Goal: Transaction & Acquisition: Purchase product/service

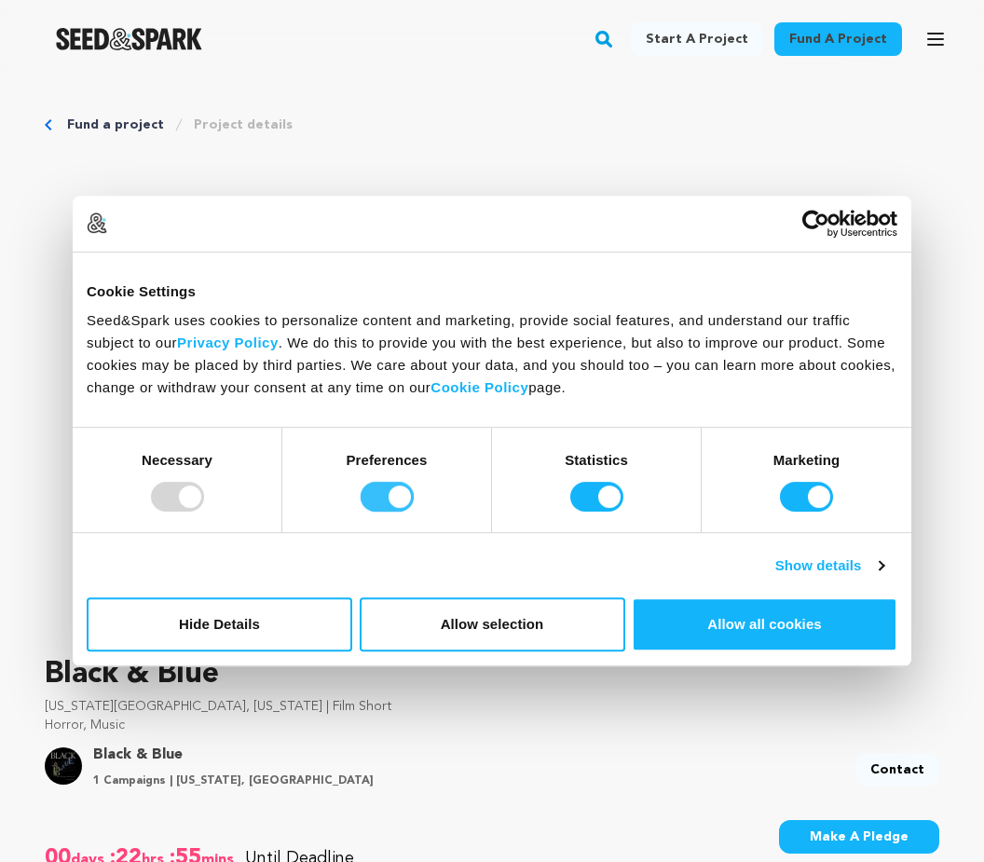
click at [399, 490] on input "Preferences" at bounding box center [386, 497] width 53 height 30
checkbox input "false"
click at [608, 491] on input "Statistics" at bounding box center [596, 497] width 53 height 30
checkbox input "false"
click at [807, 496] on input "Marketing" at bounding box center [806, 497] width 53 height 30
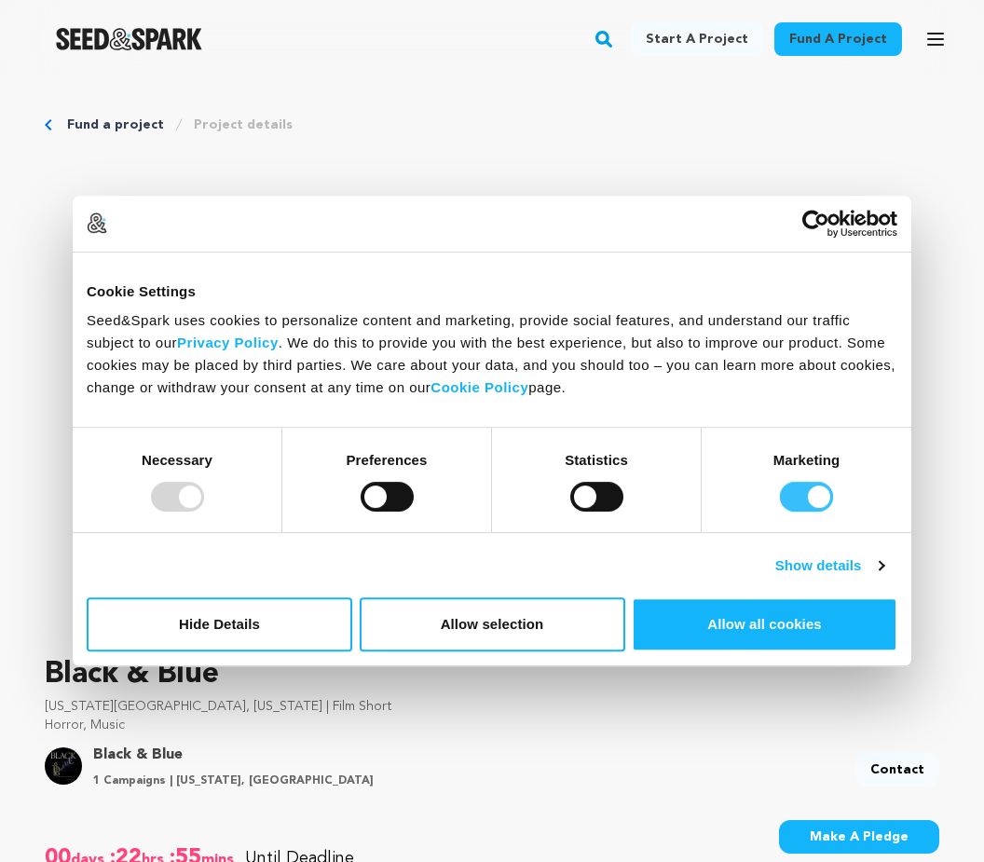
checkbox input "false"
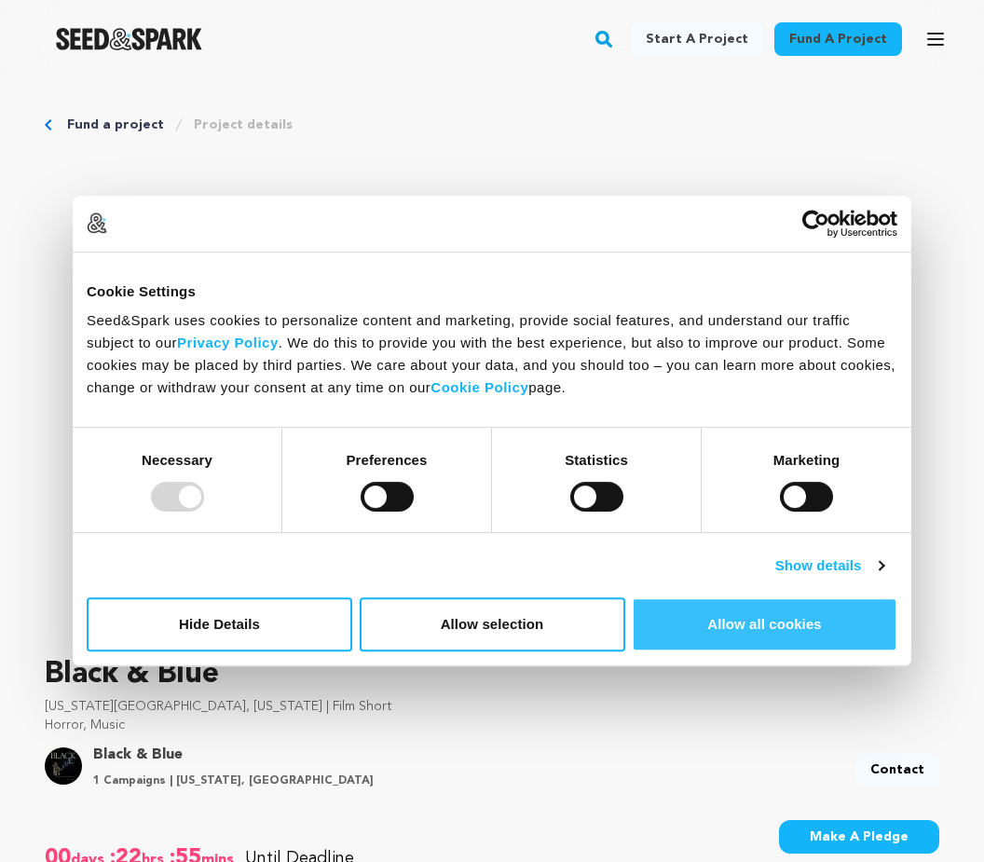
click at [707, 628] on button "Allow all cookies" at bounding box center [764, 624] width 265 height 54
checkbox input "true"
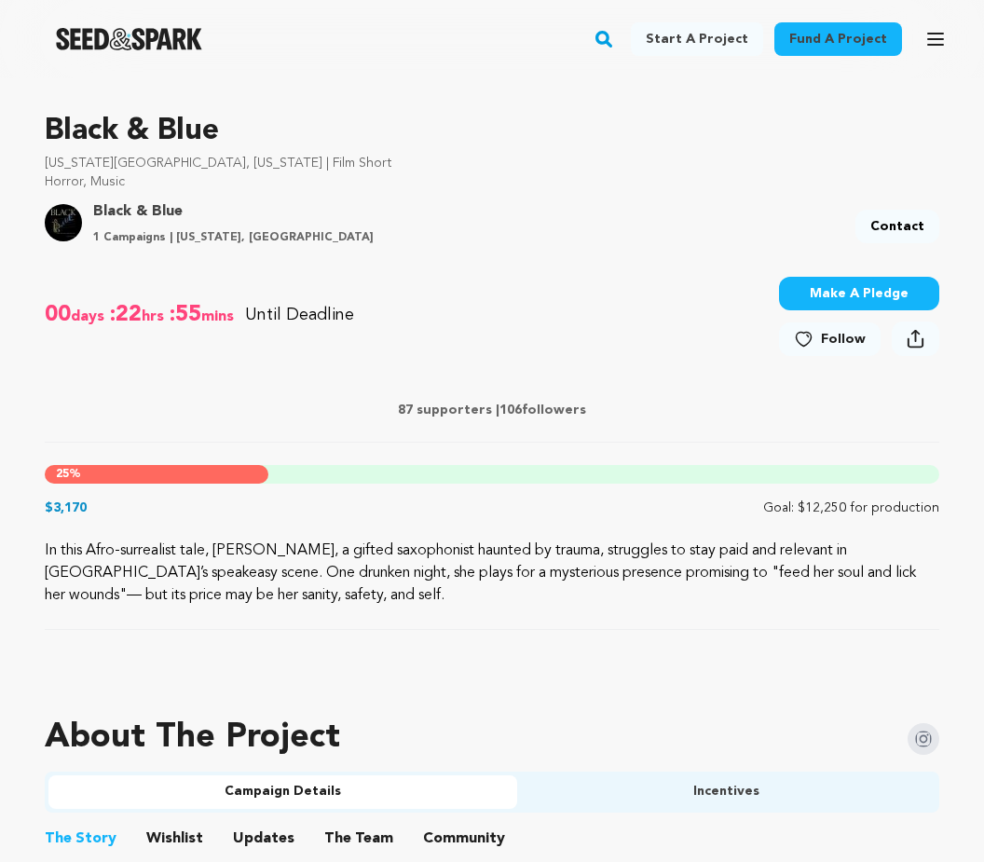
click at [829, 291] on button "Make A Pledge" at bounding box center [859, 295] width 160 height 34
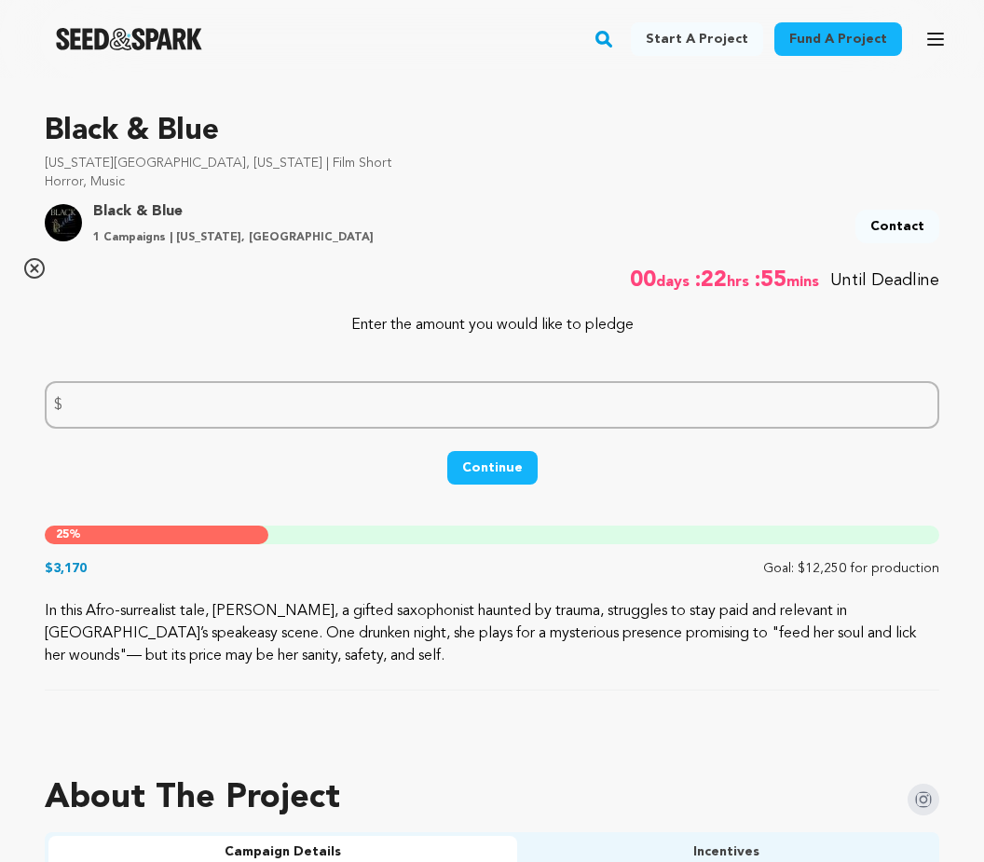
scroll to position [543, 0]
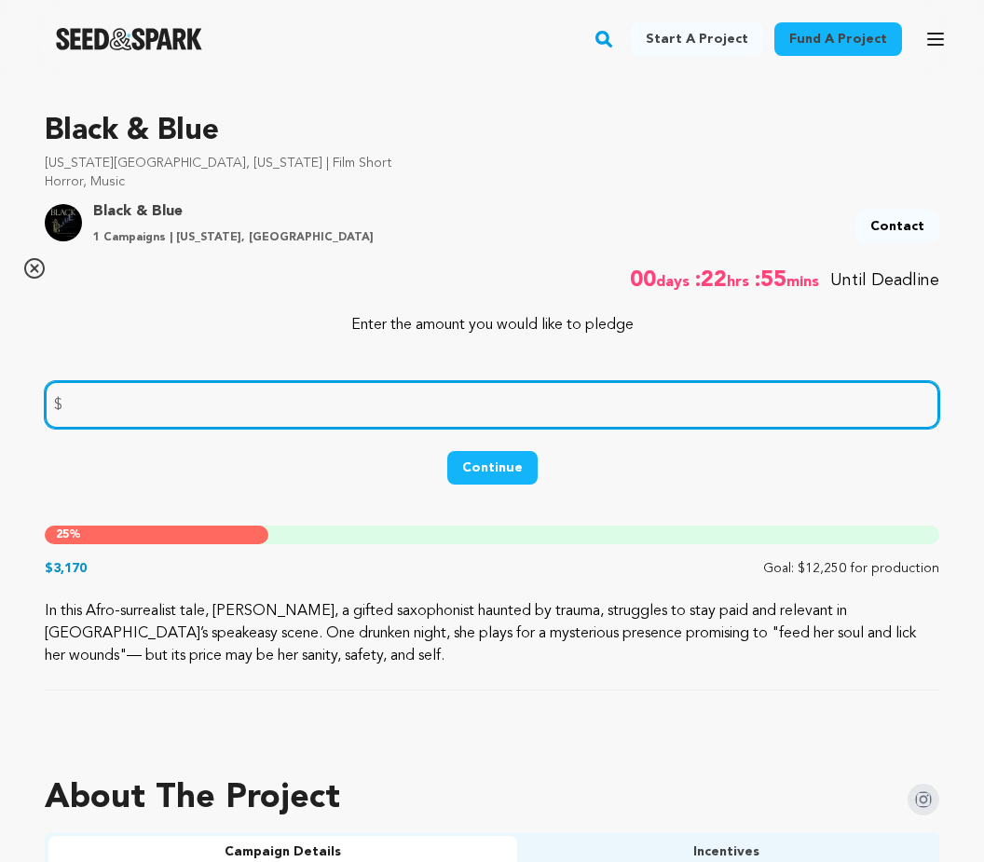
click at [346, 406] on input "number" at bounding box center [492, 405] width 894 height 48
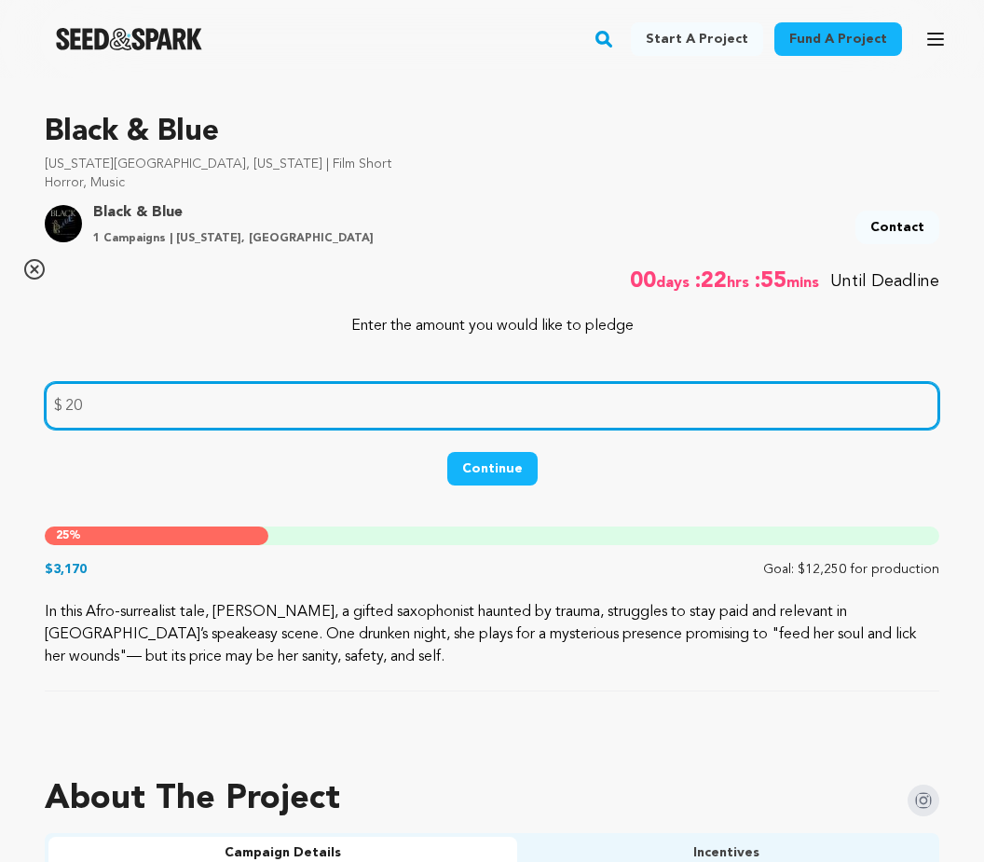
type input "20"
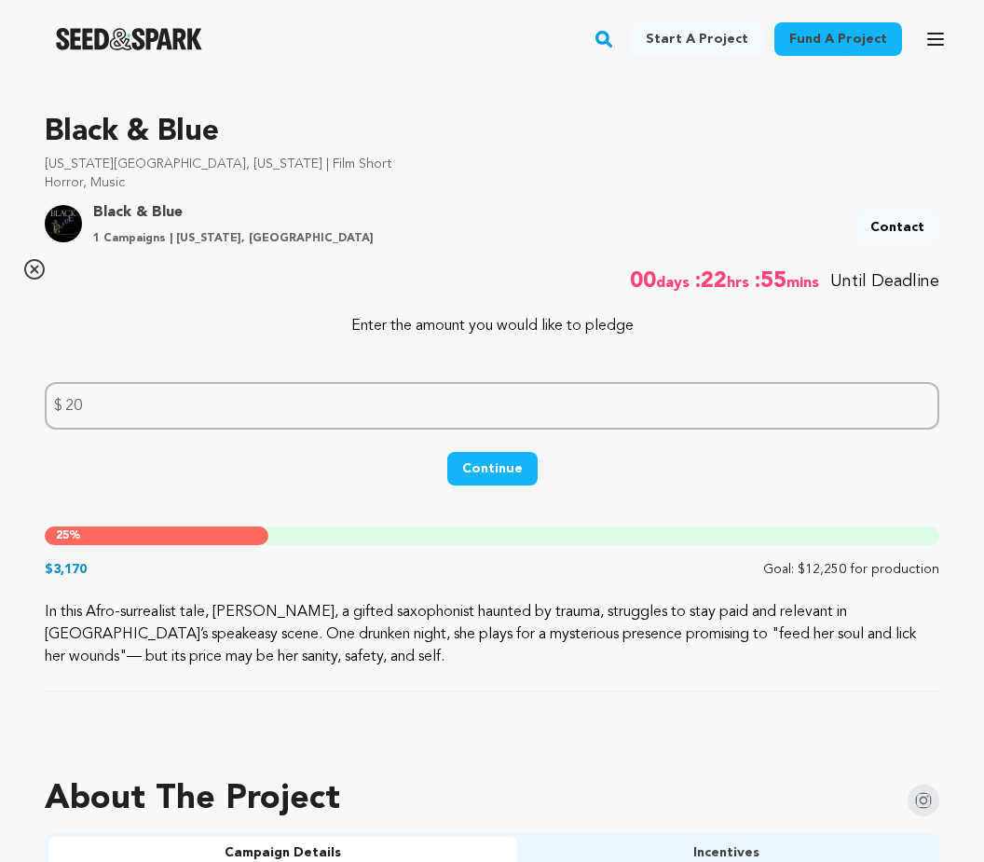
click at [481, 467] on button "Continue" at bounding box center [492, 469] width 90 height 34
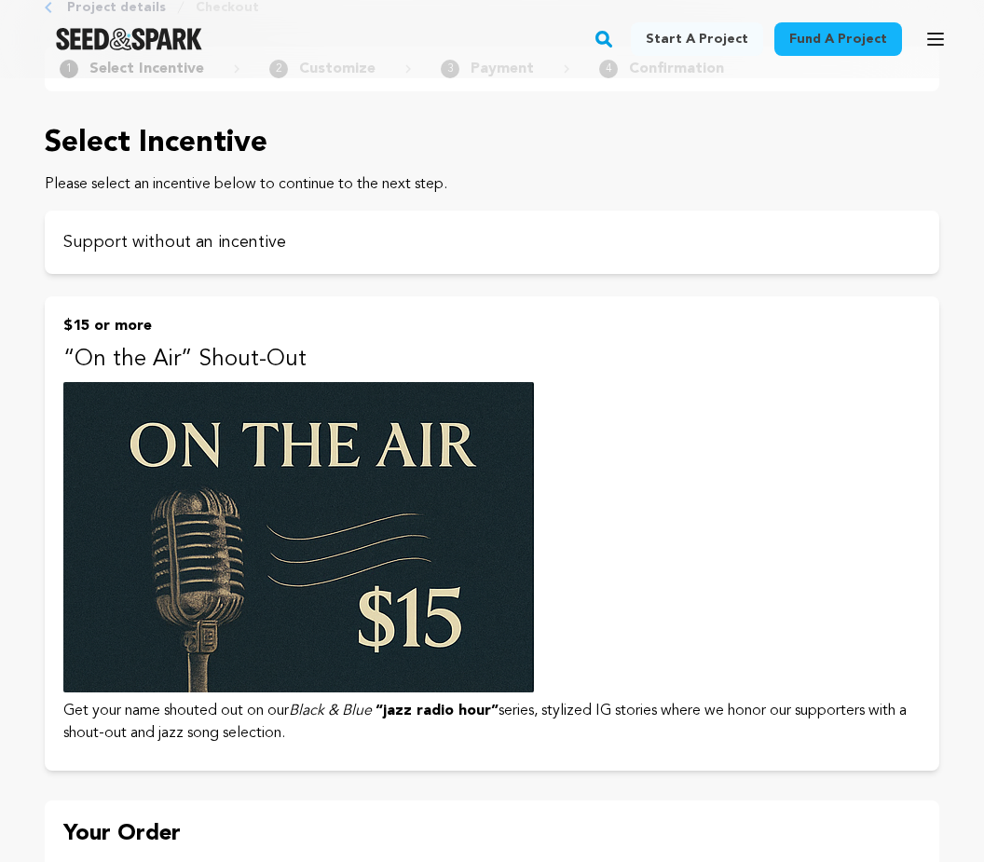
scroll to position [130, 0]
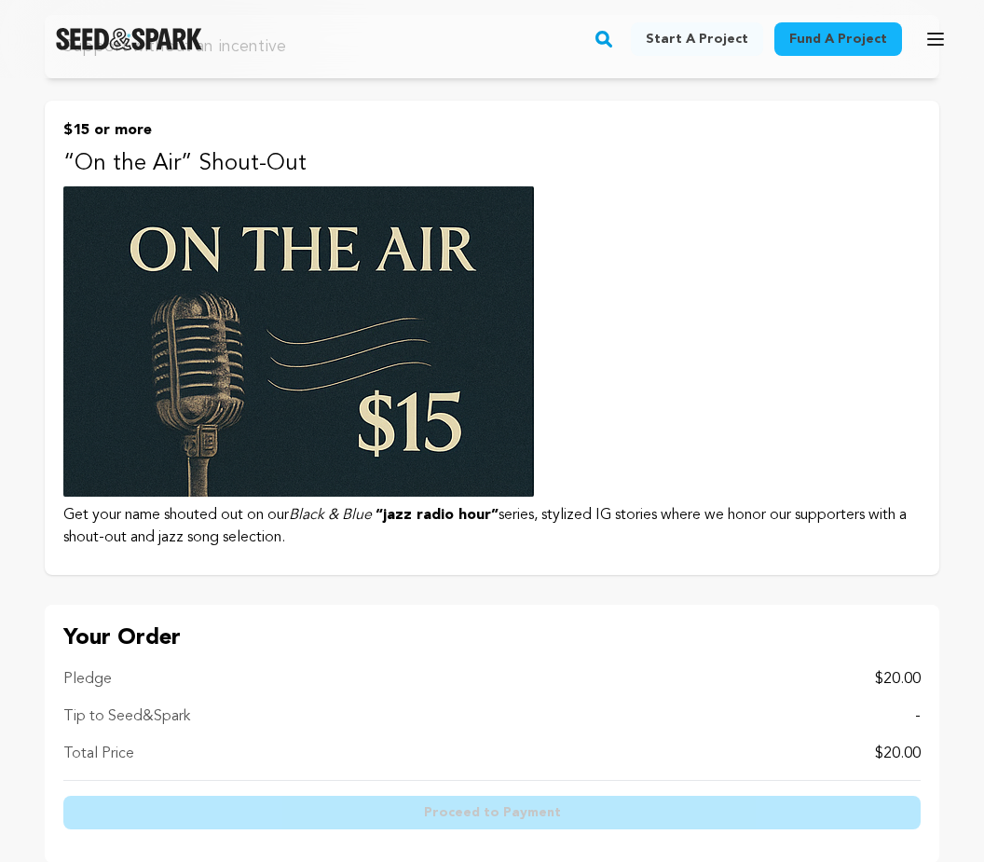
click at [629, 493] on button "$15 or more “On the Air” Shout-Out Get your name shouted out on our Black & Blu…" at bounding box center [492, 338] width 894 height 474
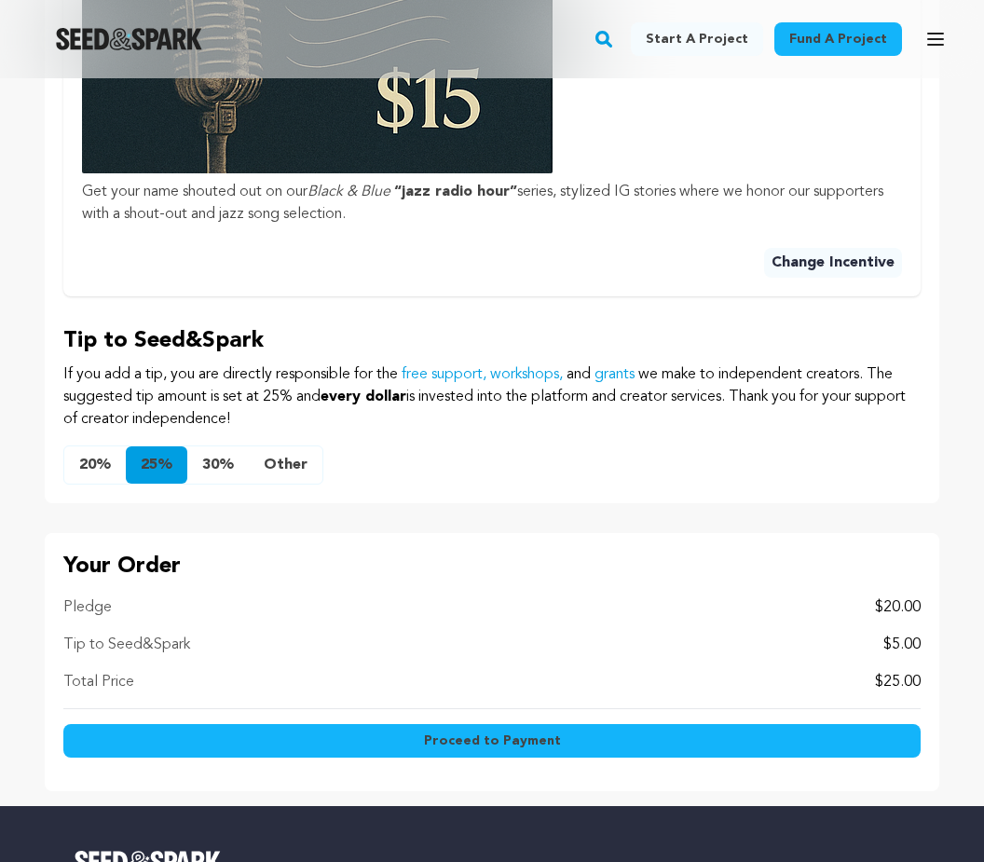
click at [286, 469] on button "Other" at bounding box center [286, 465] width 74 height 37
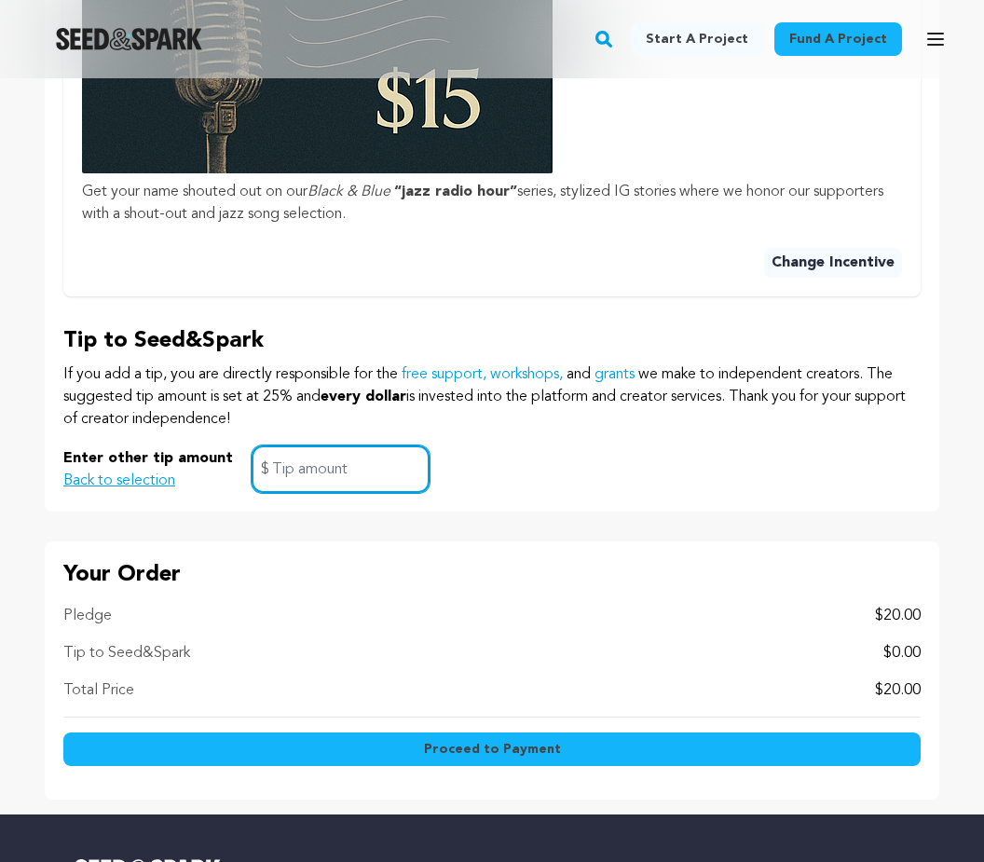
click at [306, 463] on input "text" at bounding box center [341, 469] width 178 height 48
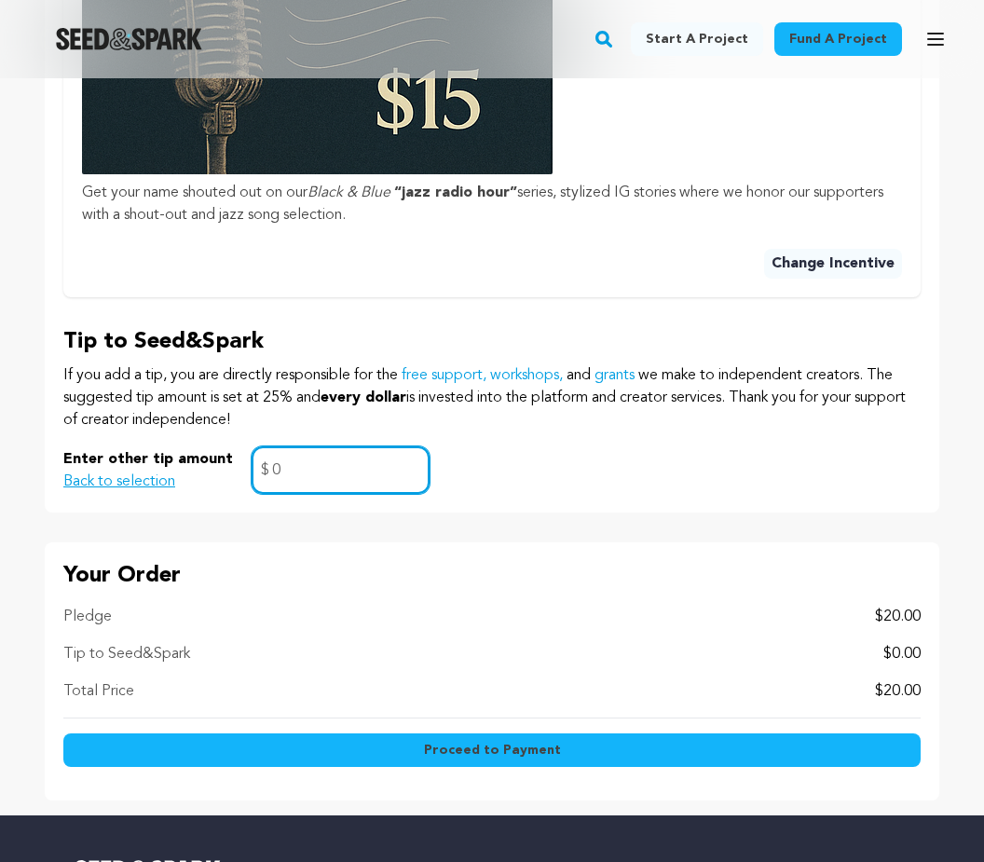
type input "0"
click at [632, 457] on div "Enter other tip amount Back to selection 0 $" at bounding box center [491, 470] width 857 height 48
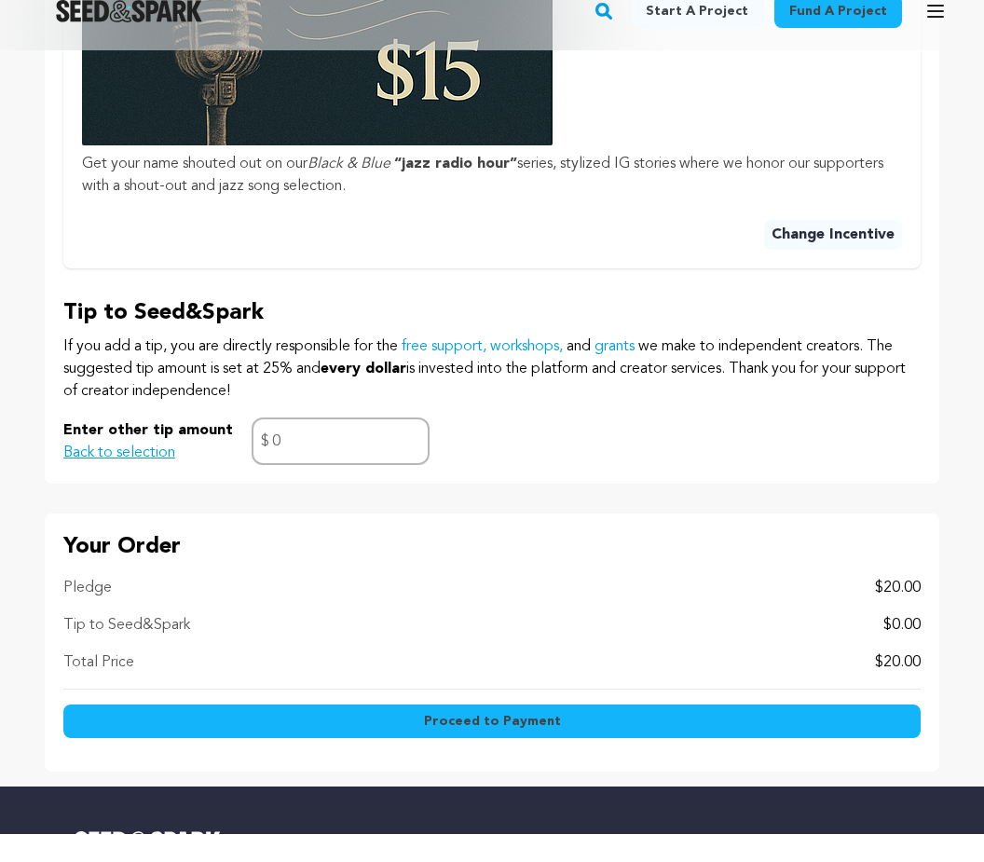
scroll to position [1348, 0]
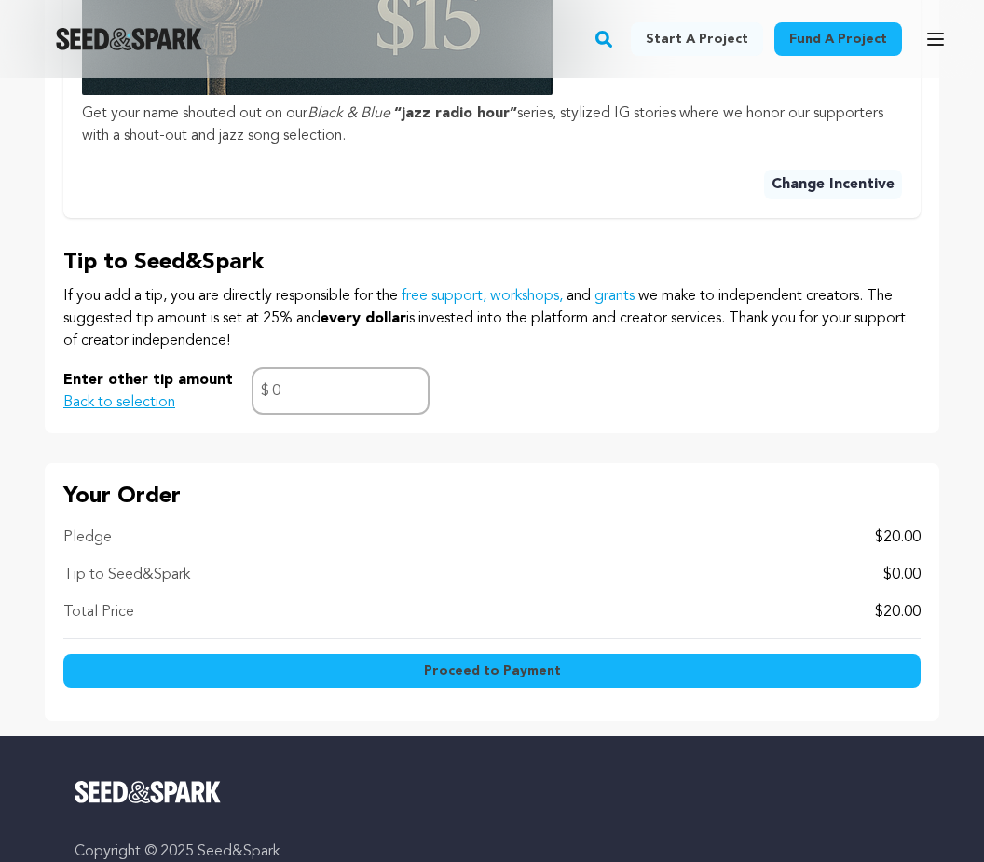
click at [558, 673] on button "Proceed to Payment" at bounding box center [491, 671] width 857 height 34
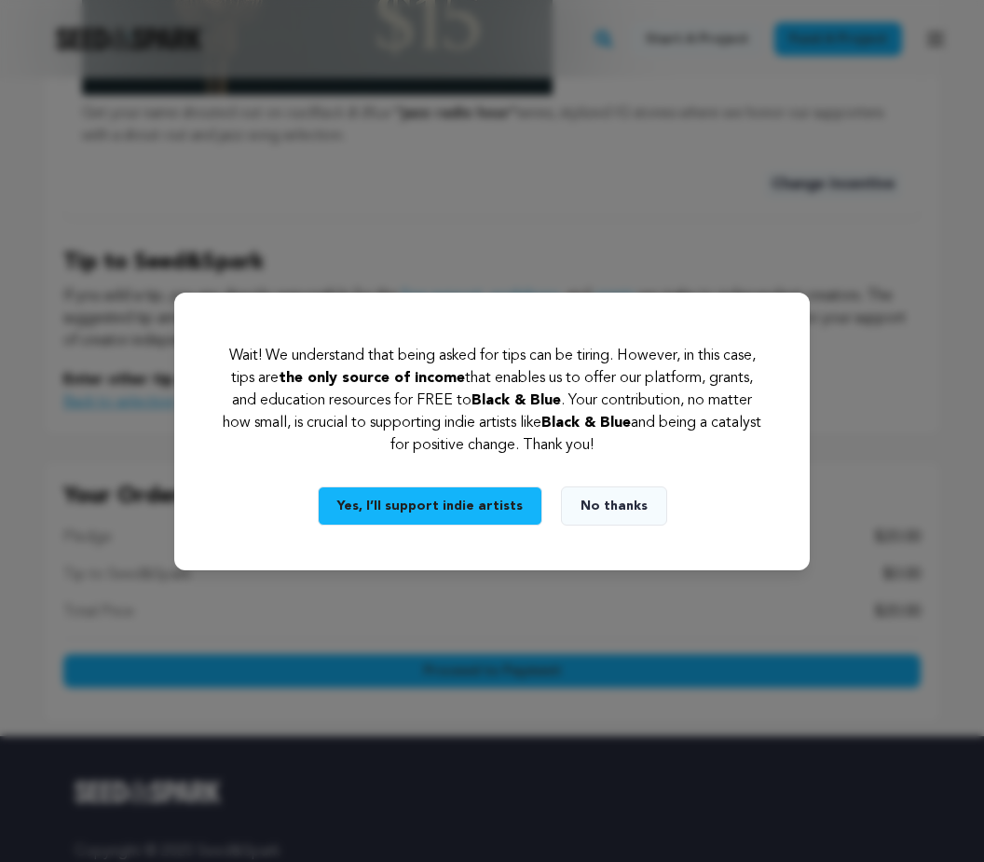
click at [607, 525] on button "No thanks" at bounding box center [614, 505] width 106 height 39
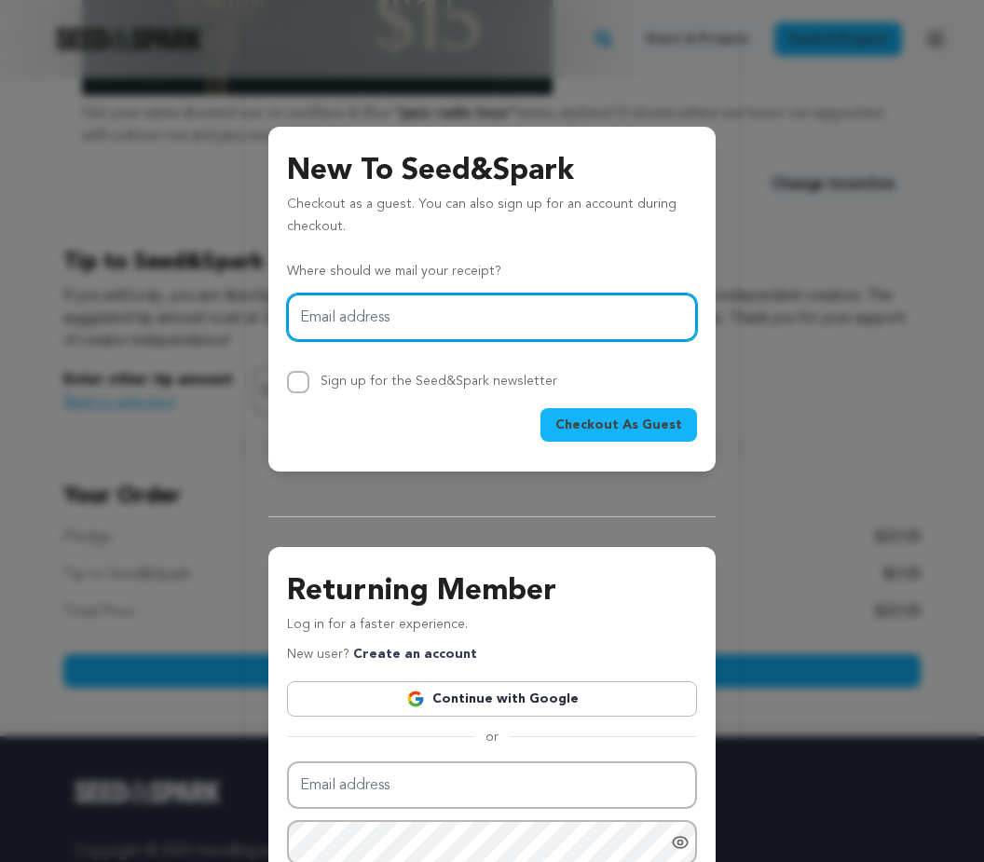
scroll to position [1347, 0]
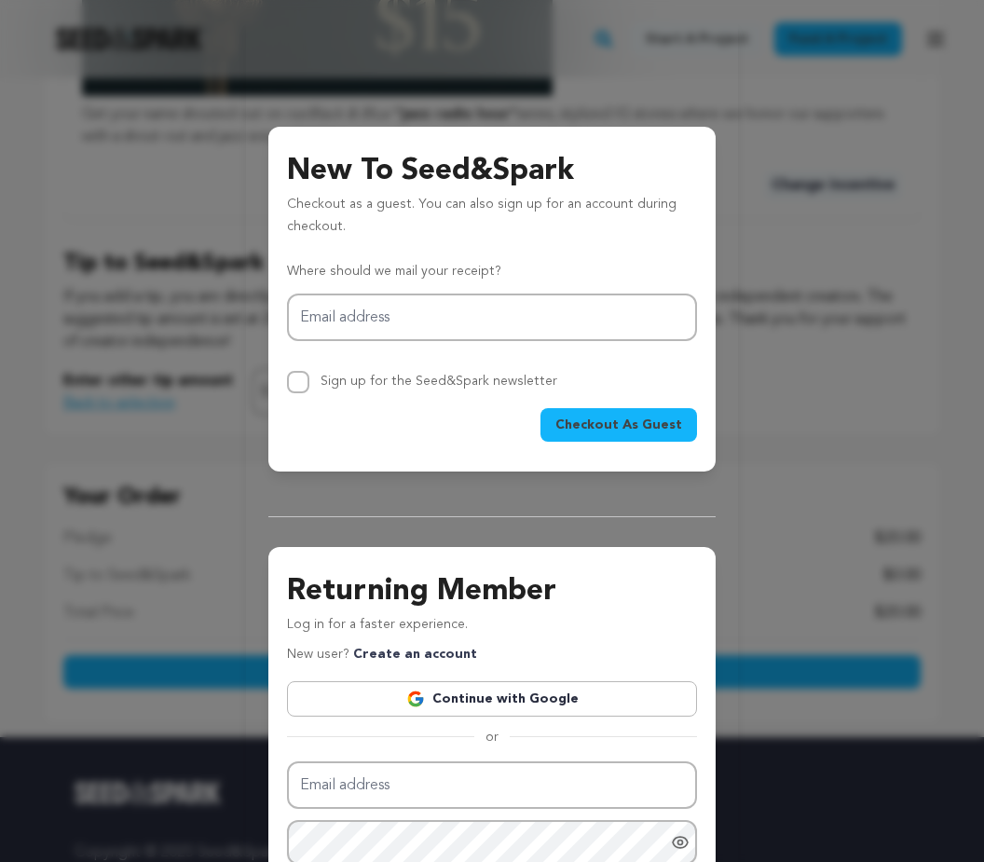
click at [647, 420] on span "Checkout As Guest" at bounding box center [618, 424] width 127 height 19
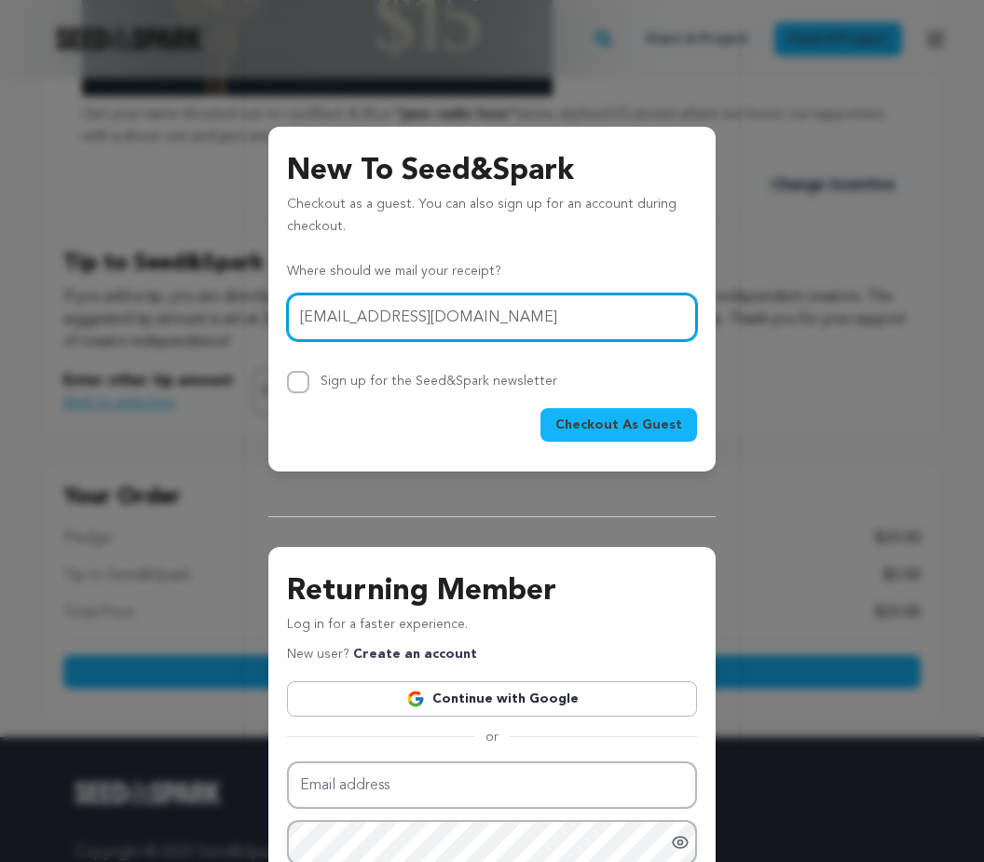
type input "samhayesw@gmail.com"
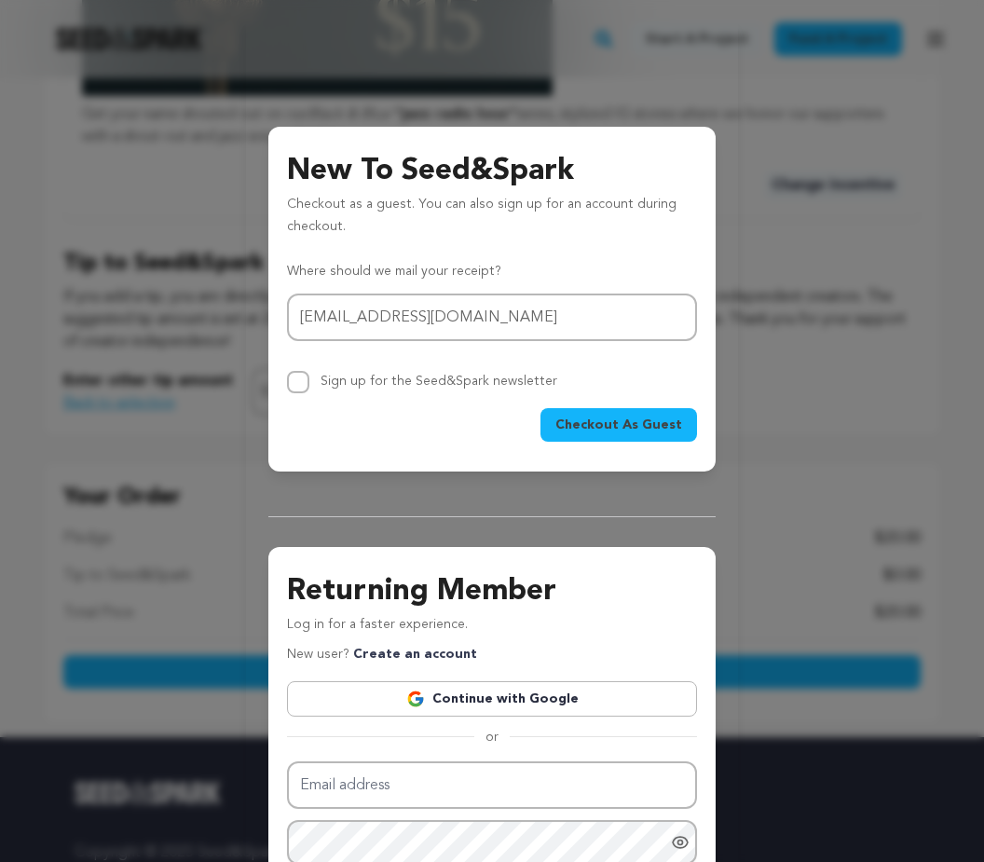
click at [680, 436] on button "Checkout As Guest" at bounding box center [618, 425] width 156 height 34
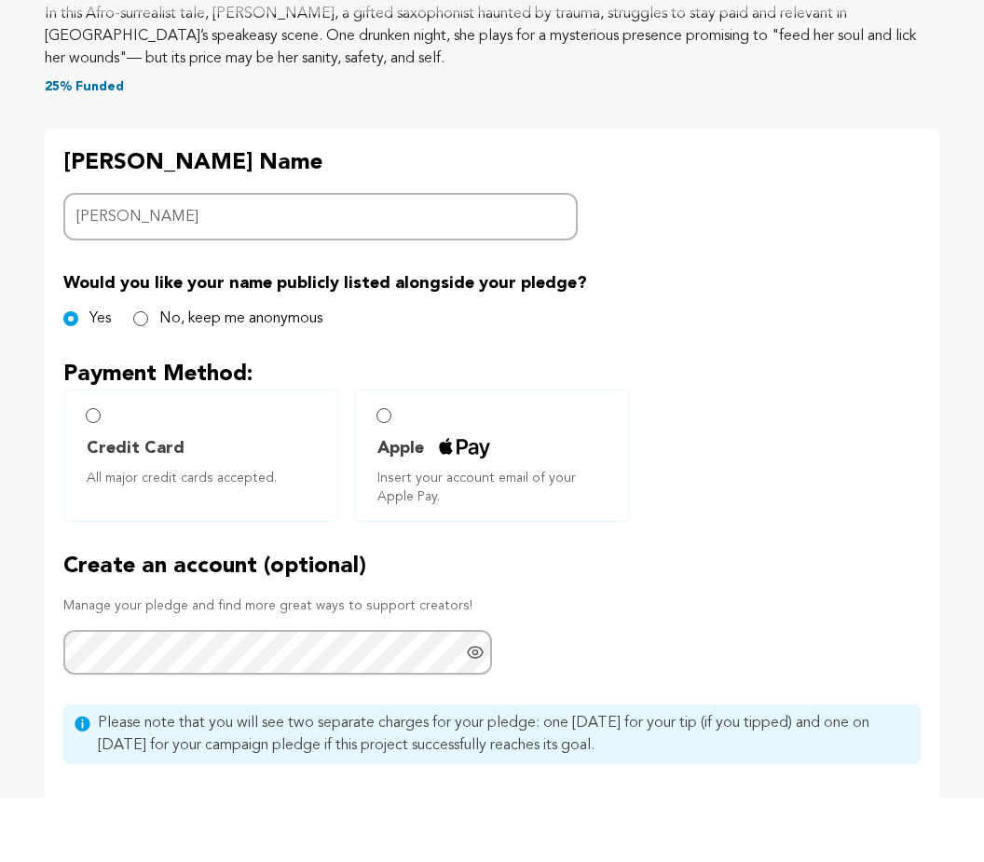
scroll to position [725, 0]
type input "[PERSON_NAME]"
click at [446, 501] on img at bounding box center [464, 511] width 51 height 20
